Goal: Information Seeking & Learning: Learn about a topic

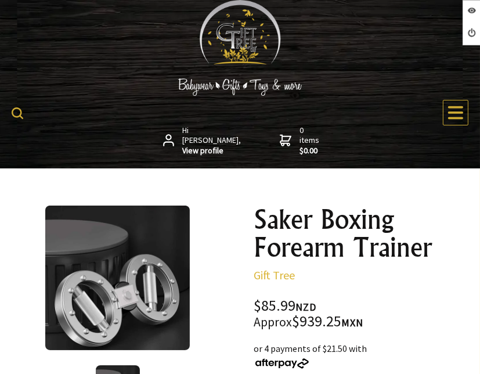
scroll to position [58, 0]
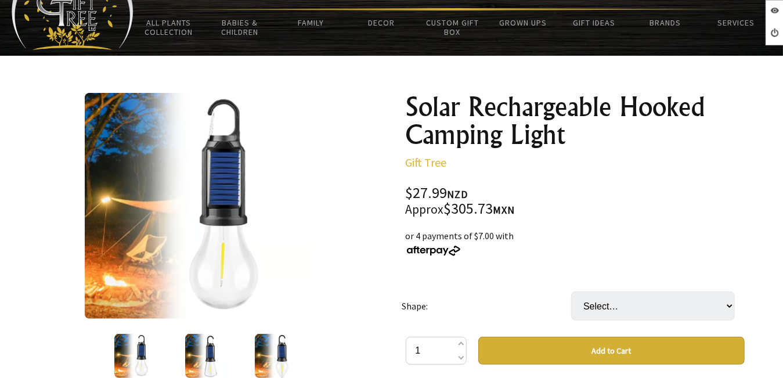
click at [193, 345] on img at bounding box center [208, 356] width 46 height 44
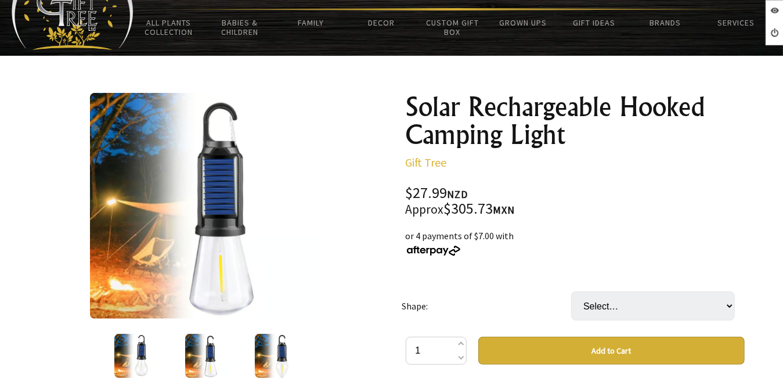
click at [266, 353] on img at bounding box center [278, 356] width 46 height 44
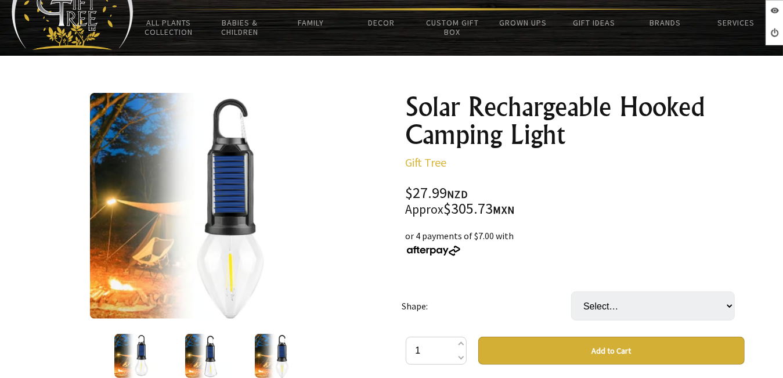
click at [124, 347] on img at bounding box center [138, 356] width 48 height 44
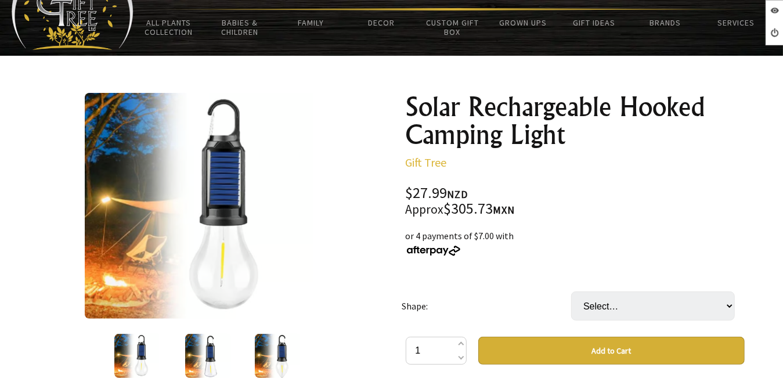
click at [215, 350] on img at bounding box center [208, 356] width 46 height 44
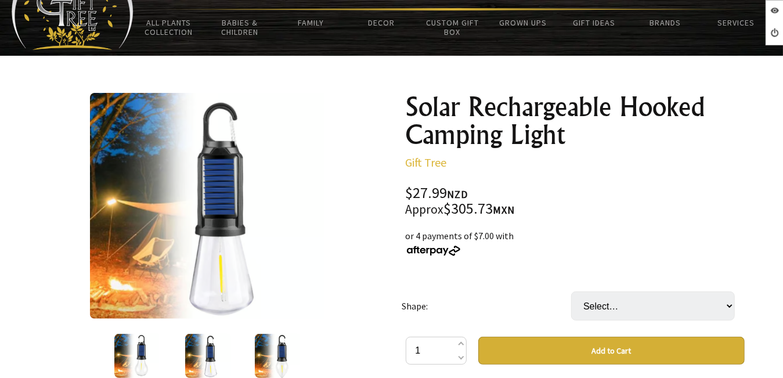
click at [276, 347] on img at bounding box center [278, 356] width 46 height 44
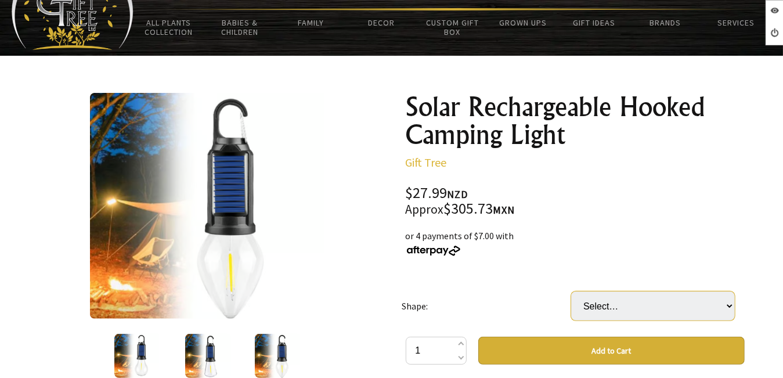
click at [679, 294] on select "Select… Spherical Flat-bottomed Conical" at bounding box center [653, 305] width 164 height 29
select select "Spherical"
click at [571, 291] on select "Select… Spherical Flat-bottomed Conical" at bounding box center [653, 305] width 164 height 29
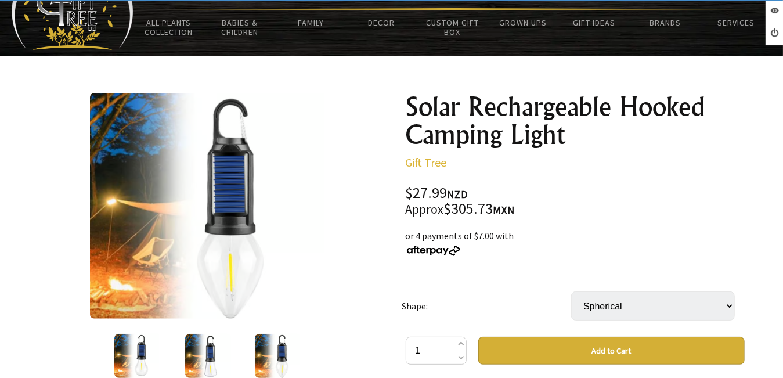
click at [138, 360] on img at bounding box center [138, 356] width 48 height 44
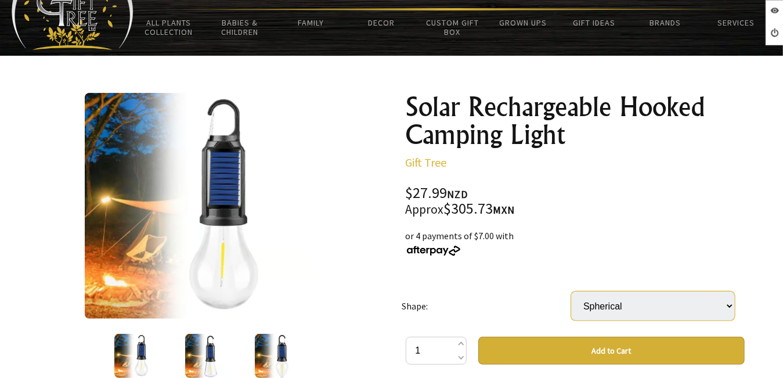
click at [618, 303] on select "Select… Spherical Flat-bottomed Conical" at bounding box center [653, 305] width 164 height 29
select select "Flat-bottomed"
click at [571, 291] on select "Select… Spherical Flat-bottomed Conical" at bounding box center [653, 305] width 164 height 29
click at [213, 342] on img at bounding box center [208, 356] width 46 height 44
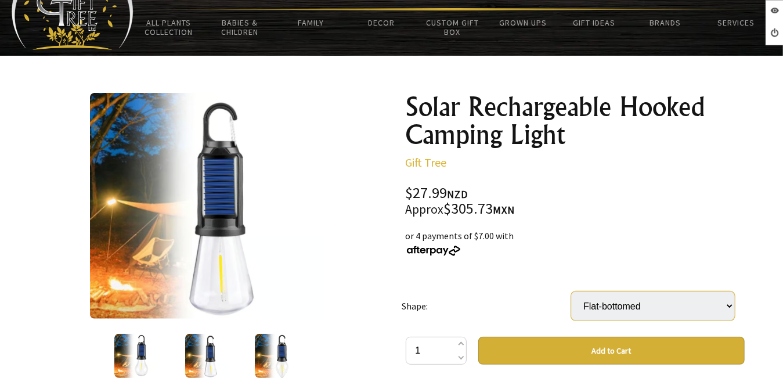
click at [584, 308] on select "Select… Spherical Flat-bottomed Conical" at bounding box center [653, 305] width 164 height 29
select select "Conical"
click at [571, 291] on select "Select… Spherical Flat-bottomed Conical" at bounding box center [653, 305] width 164 height 29
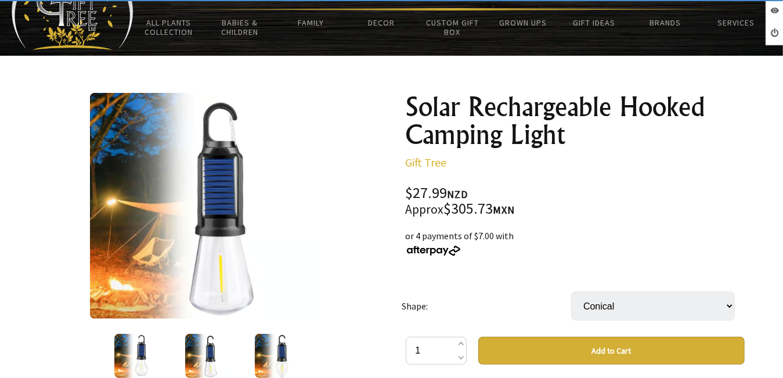
click at [277, 349] on img at bounding box center [278, 356] width 46 height 44
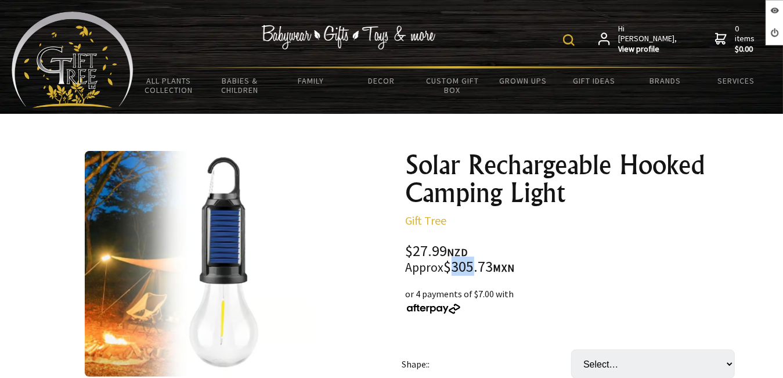
click at [476, 266] on div "$27.99 NZD Approx $305.73 MXN" at bounding box center [574, 259] width 339 height 31
drag, startPoint x: 476, startPoint y: 266, endPoint x: 385, endPoint y: 175, distance: 128.4
drag, startPoint x: 414, startPoint y: 251, endPoint x: 440, endPoint y: 249, distance: 26.2
click at [440, 249] on div "$27.99 NZD Approx $305.73 MXN" at bounding box center [574, 259] width 339 height 31
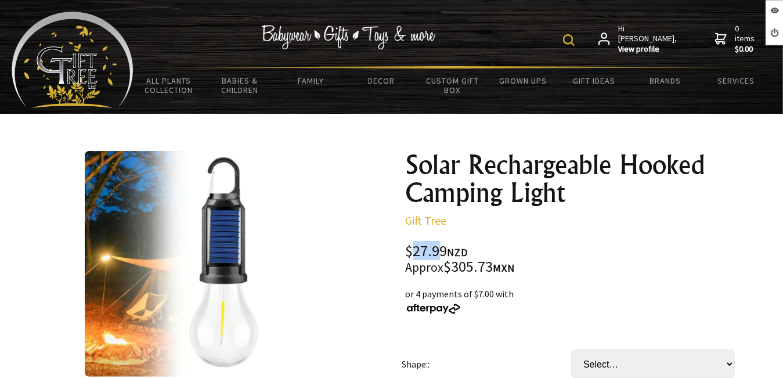
drag, startPoint x: 440, startPoint y: 249, endPoint x: 454, endPoint y: 271, distance: 26.4
click at [455, 273] on div "$27.99 NZD Approx $305.73 MXN" at bounding box center [574, 259] width 339 height 31
drag, startPoint x: 451, startPoint y: 269, endPoint x: 510, endPoint y: 267, distance: 59.2
click at [510, 267] on div "$27.99 NZD Approx $305.73 MXN" at bounding box center [574, 259] width 339 height 31
drag, startPoint x: 510, startPoint y: 267, endPoint x: 442, endPoint y: 280, distance: 69.6
